Goal: Check status: Check status

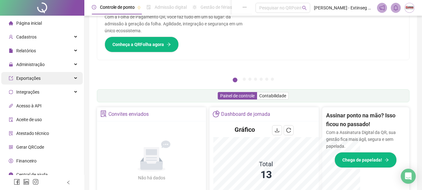
scroll to position [123, 0]
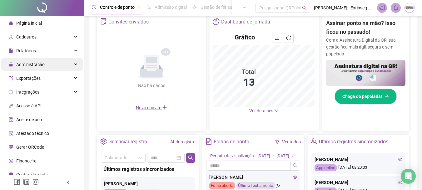
click at [50, 65] on div "Administração" at bounding box center [42, 64] width 82 height 12
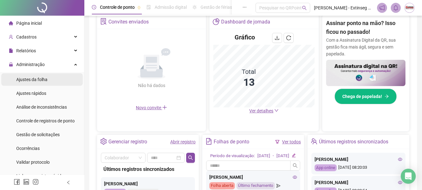
click at [40, 81] on span "Ajustes da folha" at bounding box center [31, 79] width 31 height 5
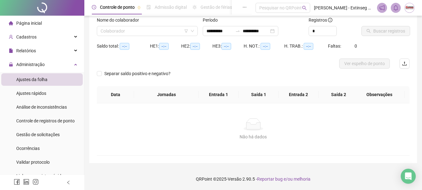
scroll to position [41, 0]
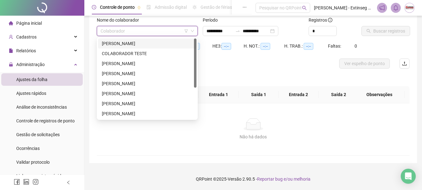
click at [144, 31] on input "search" at bounding box center [145, 30] width 88 height 9
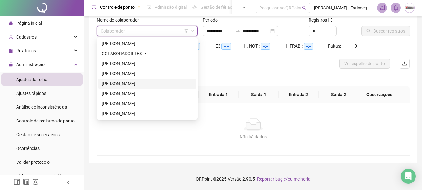
click at [156, 83] on div "[PERSON_NAME]" at bounding box center [147, 83] width 91 height 7
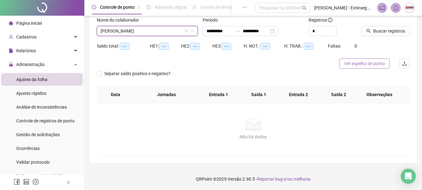
click at [366, 62] on span "Ver espelho de ponto" at bounding box center [364, 63] width 41 height 7
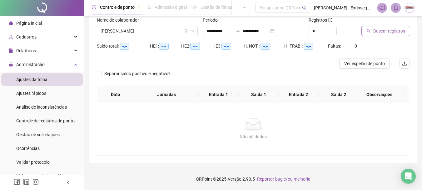
click at [394, 31] on span "Buscar registros" at bounding box center [389, 30] width 32 height 7
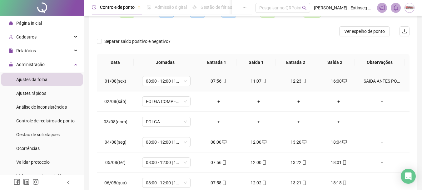
scroll to position [0, 0]
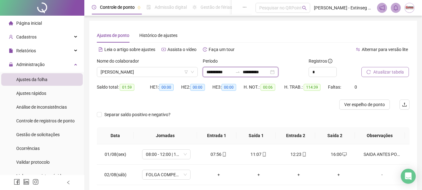
click at [269, 72] on input "**********" at bounding box center [256, 71] width 26 height 7
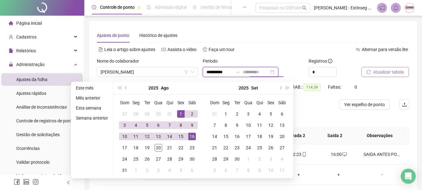
type input "**********"
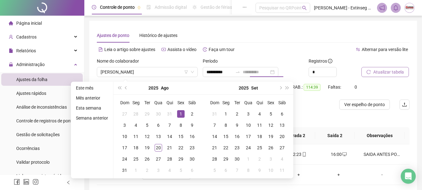
click at [180, 113] on div "1" at bounding box center [180, 113] width 7 height 7
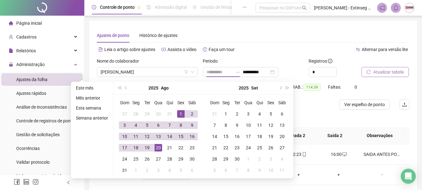
click at [156, 147] on div "20" at bounding box center [158, 147] width 7 height 7
type input "**********"
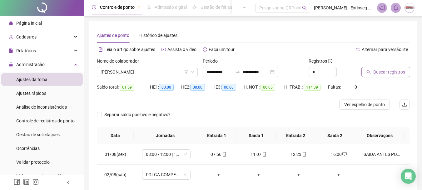
click at [386, 68] on button "Buscar registros" at bounding box center [385, 72] width 49 height 10
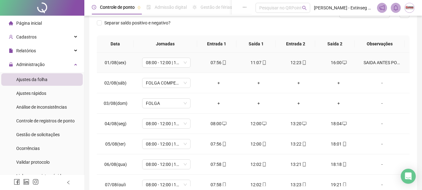
scroll to position [94, 0]
